Goal: Task Accomplishment & Management: Use online tool/utility

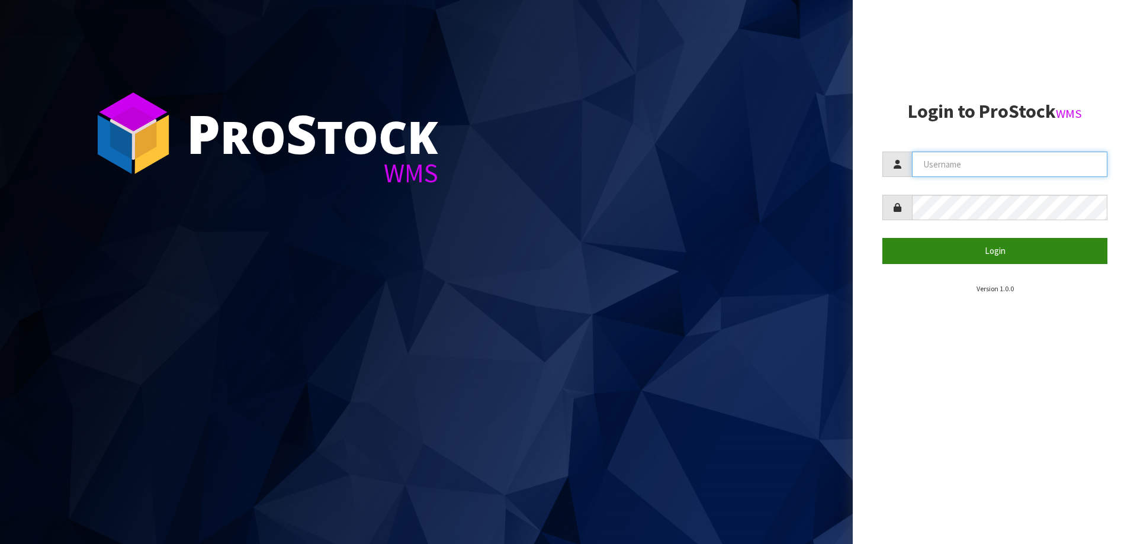
type input "Mana"
click at [999, 246] on button "Login" at bounding box center [994, 250] width 225 height 25
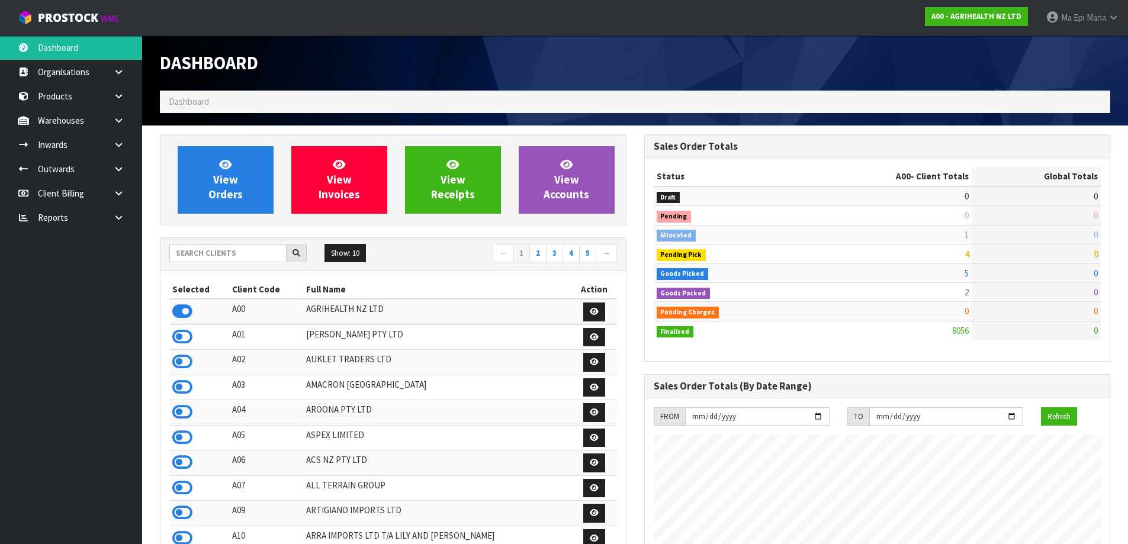
scroll to position [897, 484]
click at [202, 255] on input "text" at bounding box center [227, 253] width 117 height 18
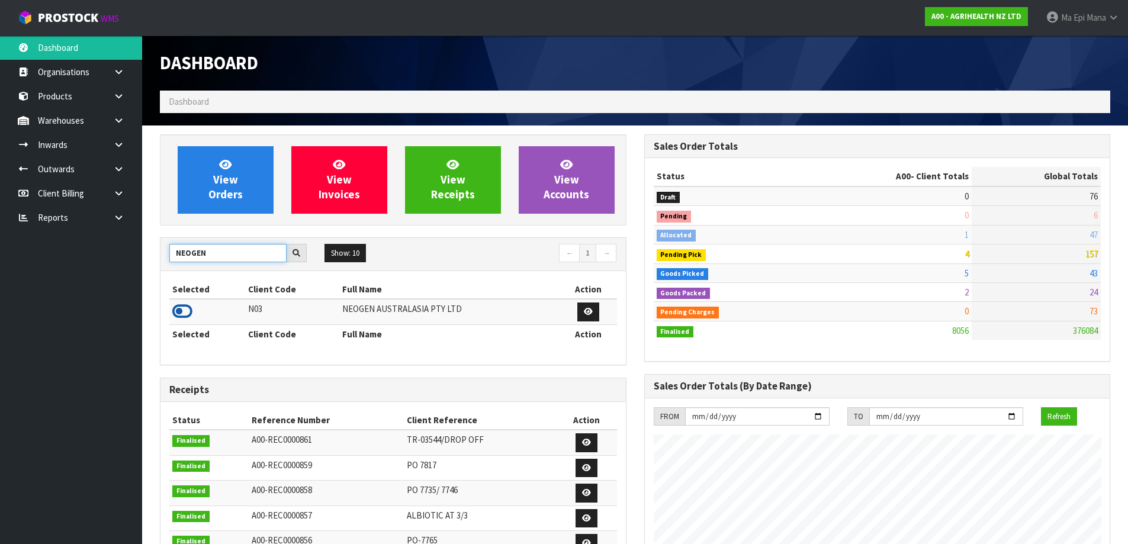
type input "NEOGEN"
click at [178, 313] on icon at bounding box center [182, 312] width 20 height 18
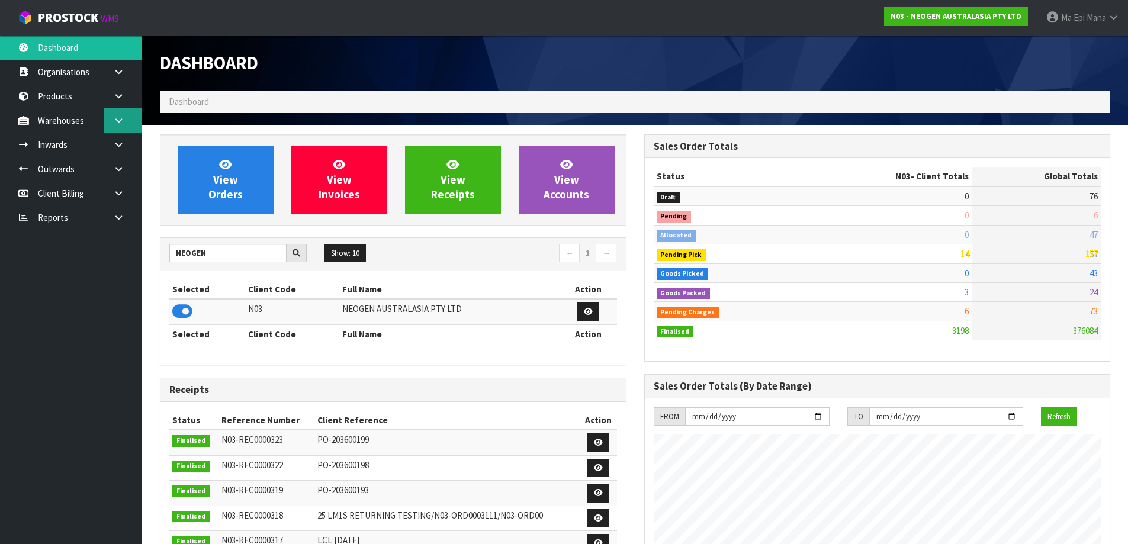
click at [109, 116] on link at bounding box center [123, 120] width 38 height 24
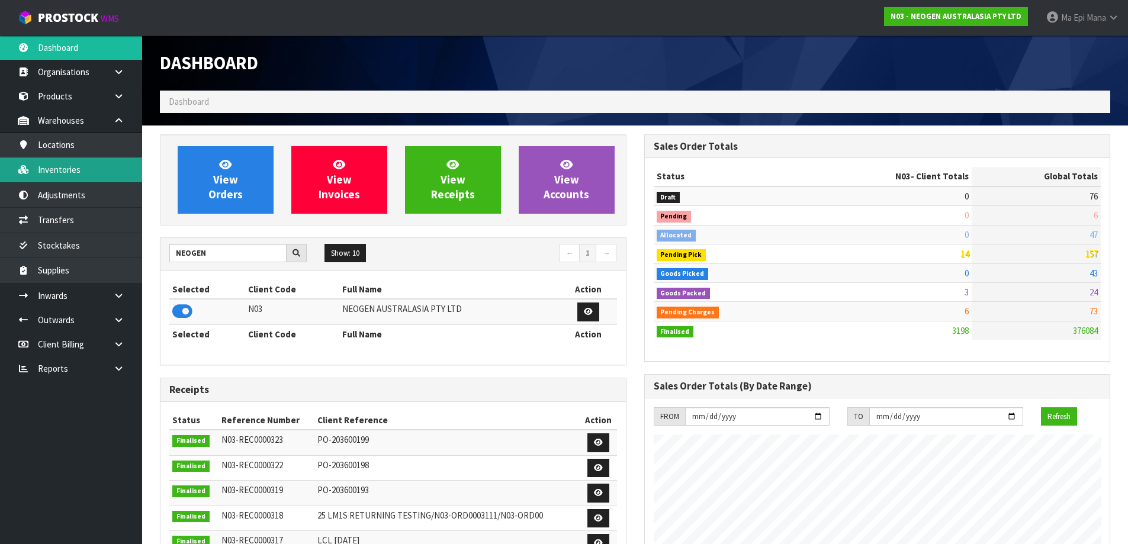
click at [94, 167] on link "Inventories" at bounding box center [71, 170] width 142 height 24
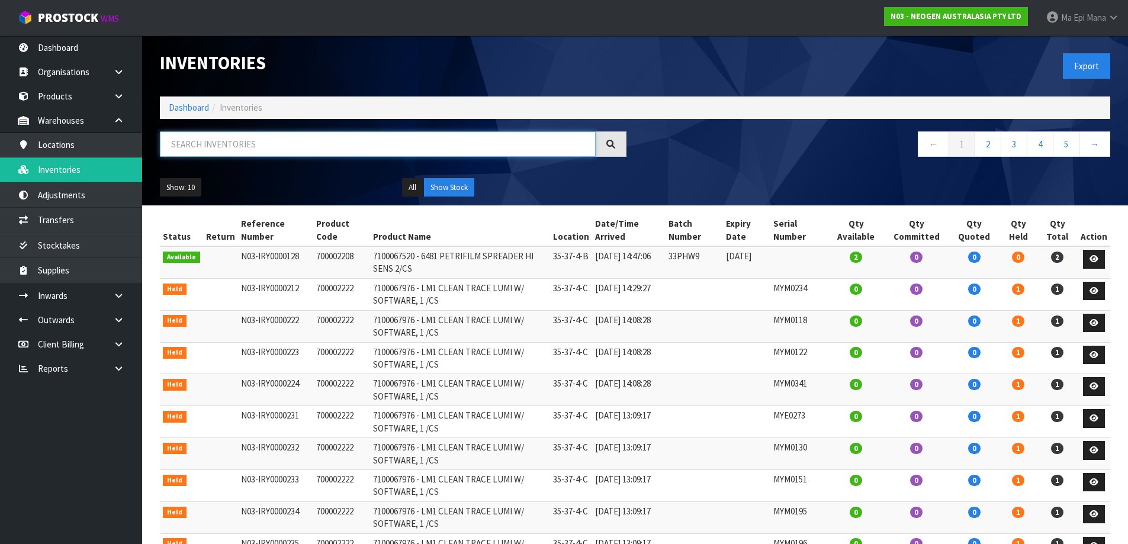
click at [227, 146] on input "text" at bounding box center [378, 143] width 436 height 25
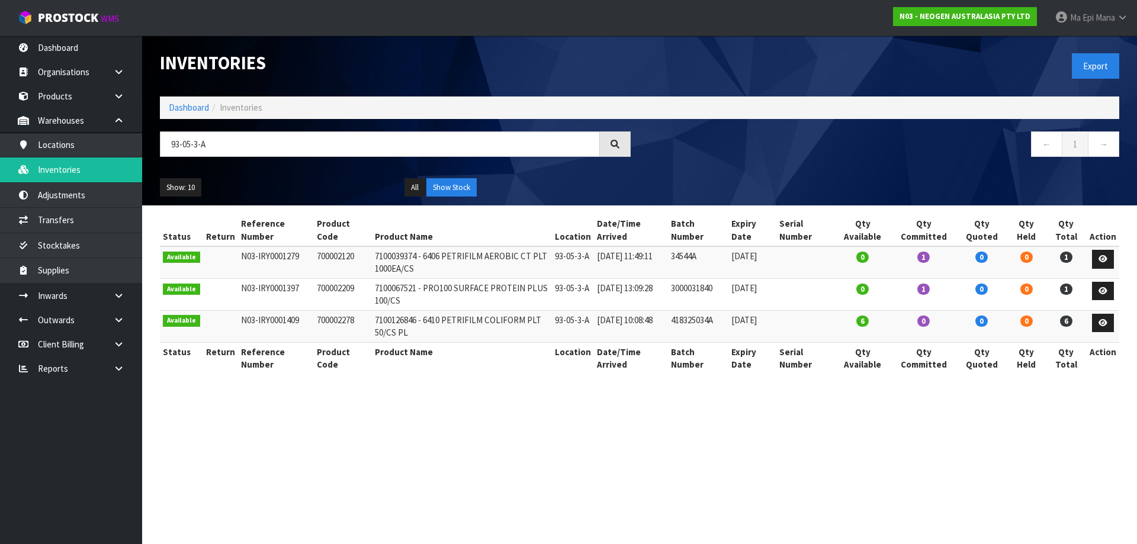
click at [689, 258] on td "34544A" at bounding box center [698, 262] width 60 height 32
copy tr "34544A"
click at [308, 143] on input "93-05-3-A" at bounding box center [380, 143] width 440 height 25
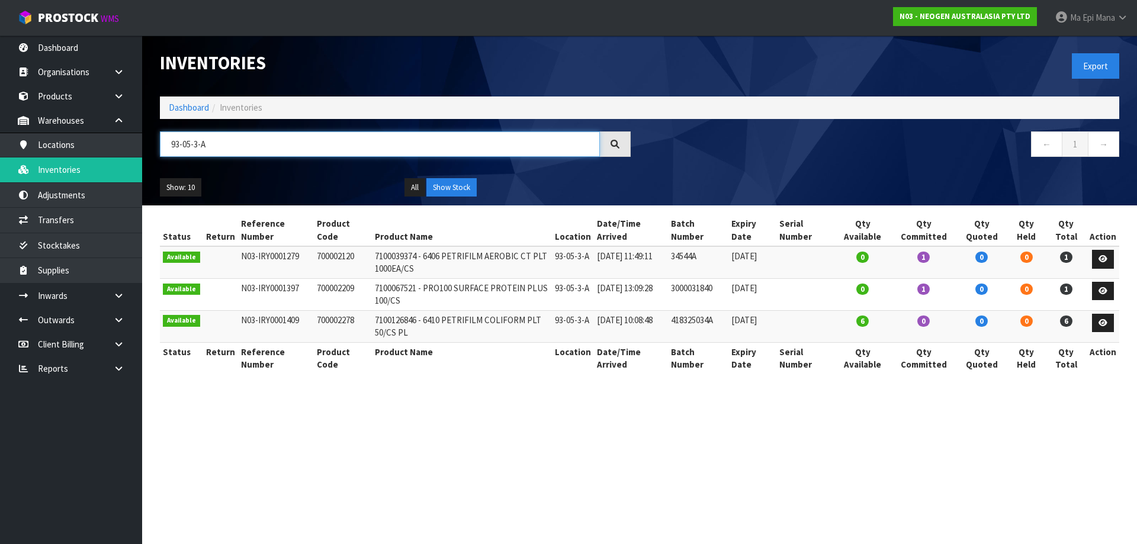
click at [308, 143] on input "93-05-3-A" at bounding box center [380, 143] width 440 height 25
paste input "34544A"
click at [317, 256] on td "700002120" at bounding box center [343, 262] width 58 height 32
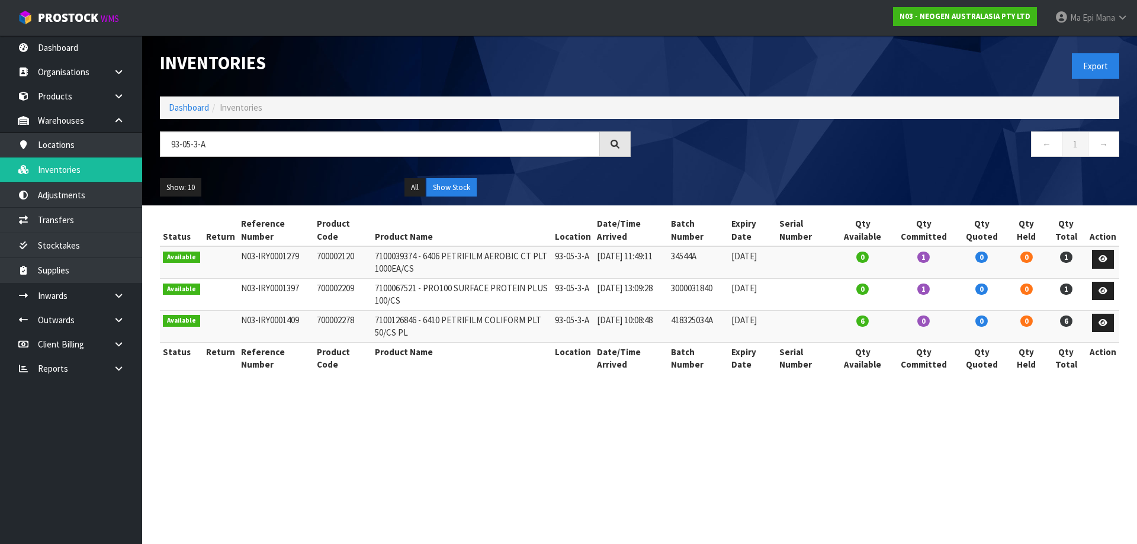
click at [317, 256] on td "700002120" at bounding box center [343, 262] width 58 height 32
copy tr "700002120"
click at [281, 147] on input "93-05-3-A" at bounding box center [380, 143] width 440 height 25
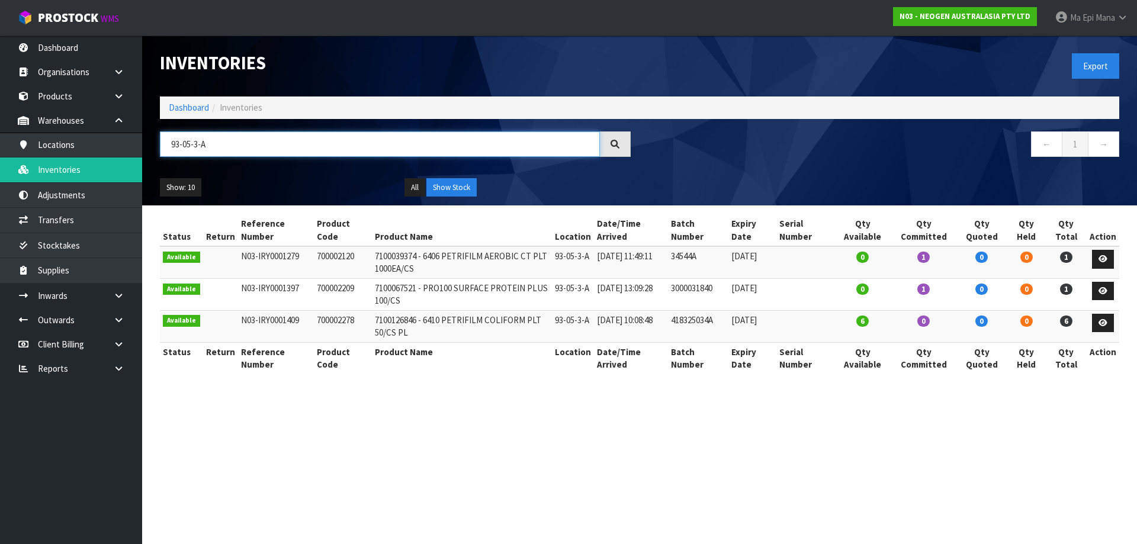
paste input "700002120"
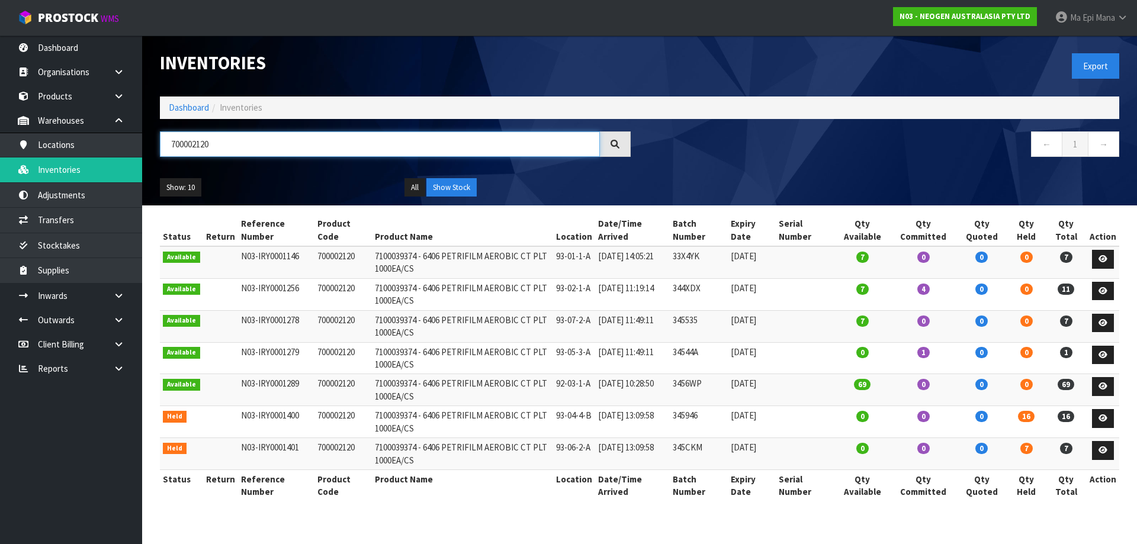
type input "700002120"
